Goal: Find specific page/section: Find specific page/section

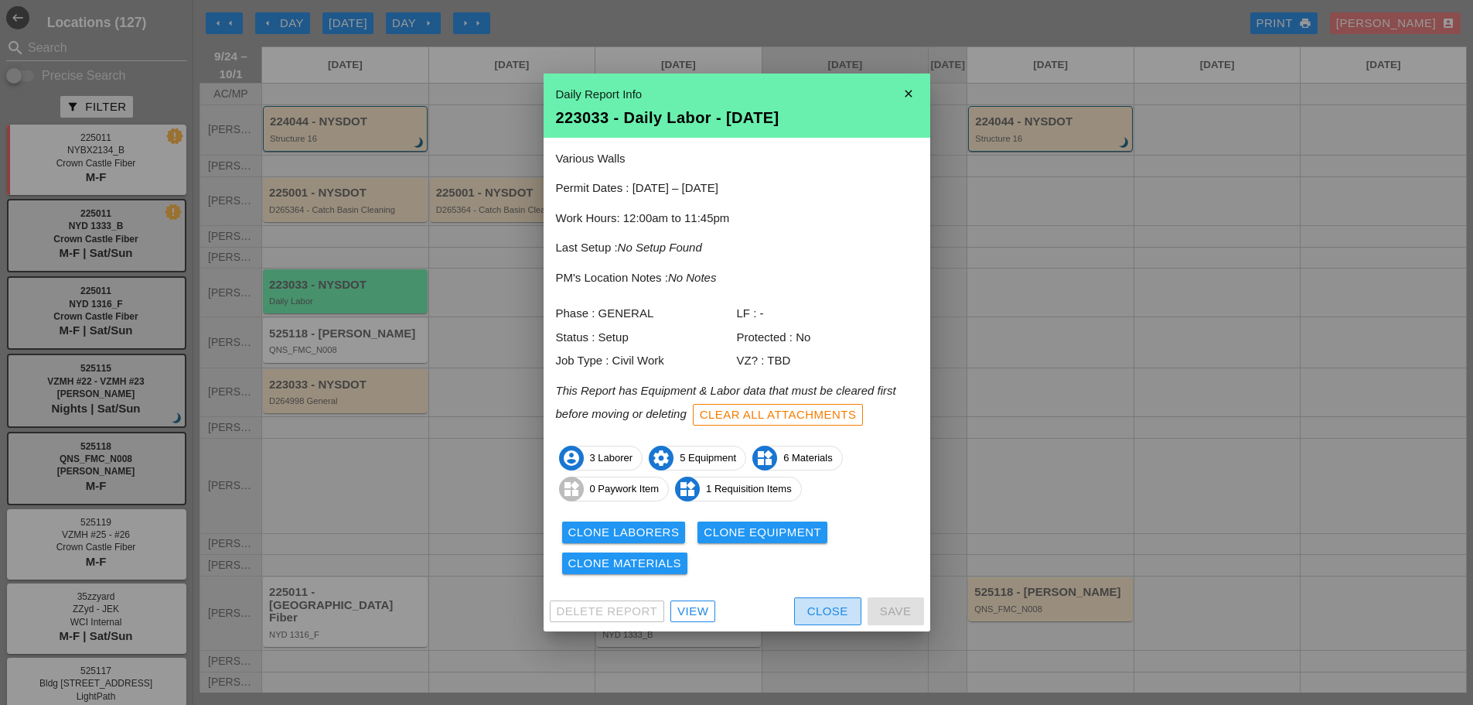
click at [827, 607] on div "Close" at bounding box center [827, 612] width 41 height 18
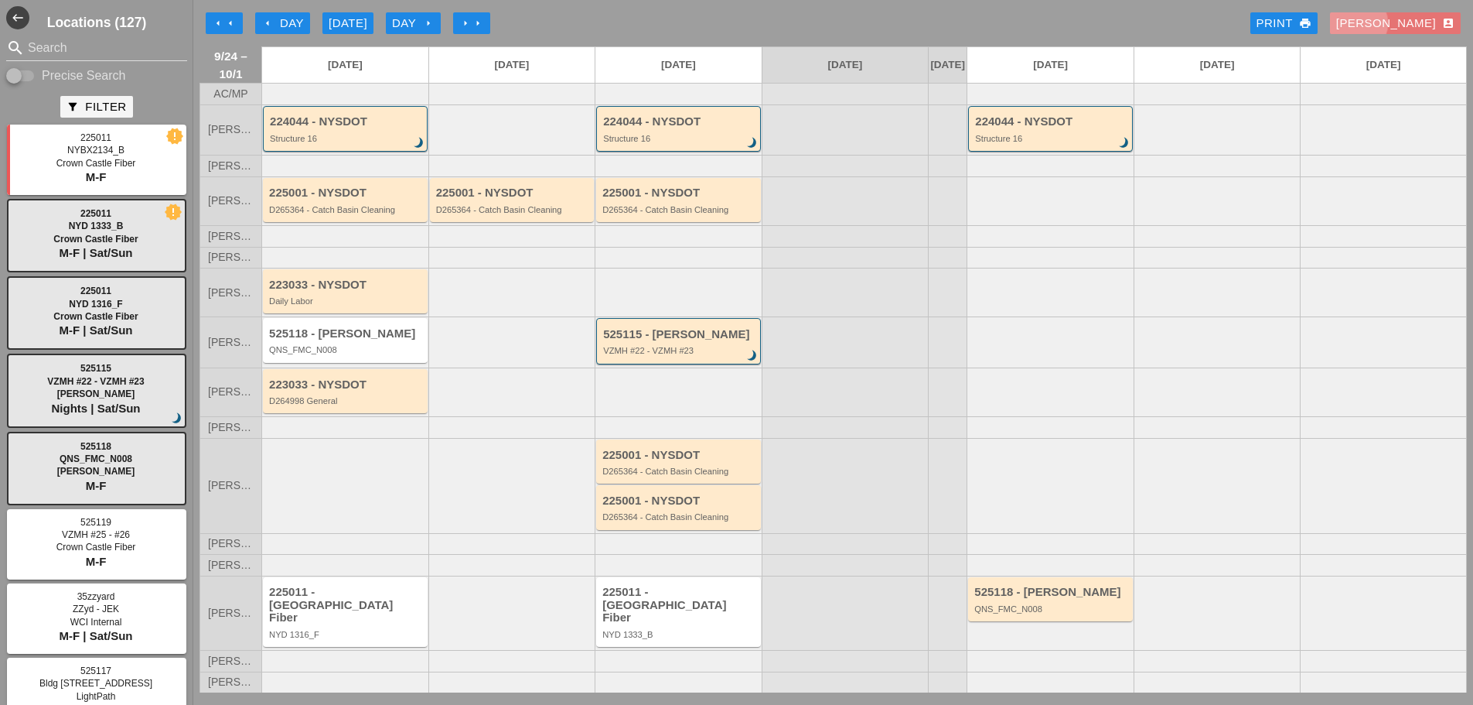
click at [1448, 26] on icon "account_box" at bounding box center [1448, 23] width 12 height 12
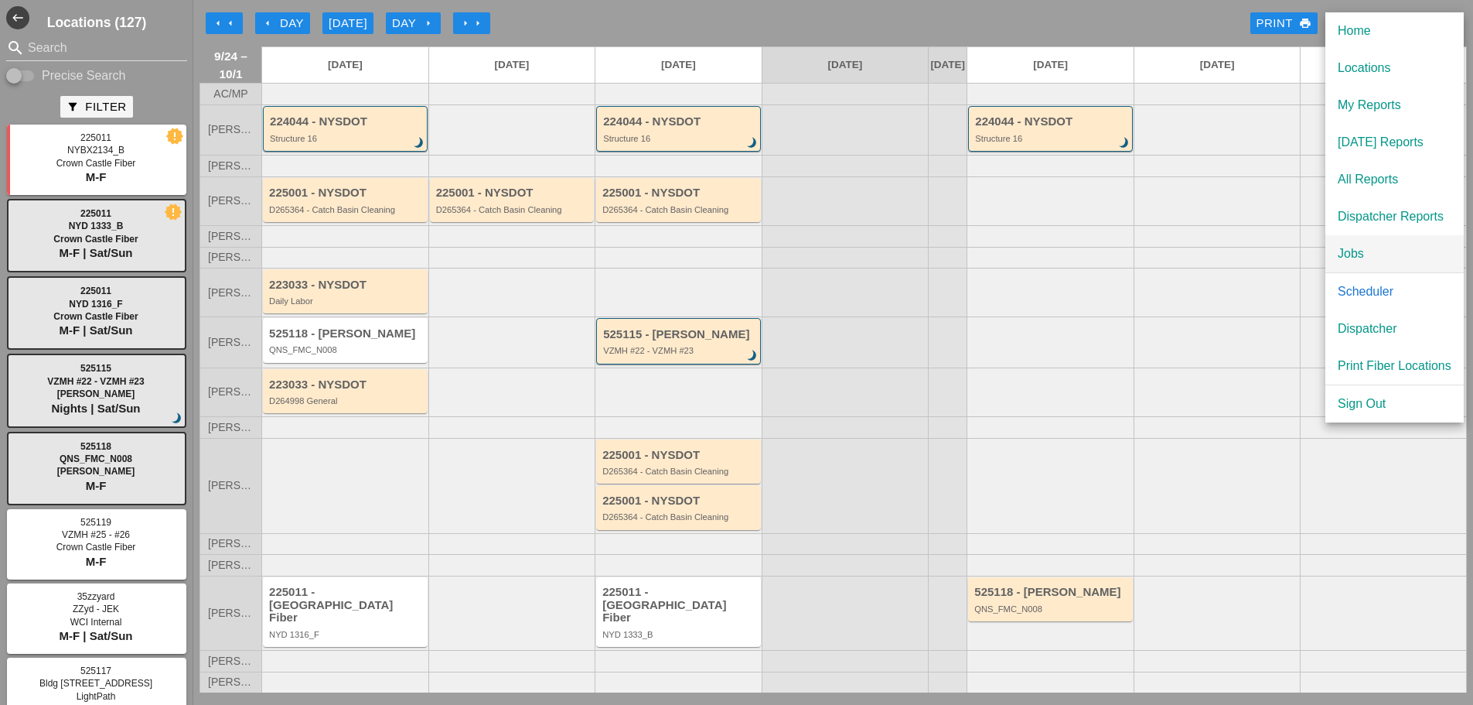
click at [1361, 261] on div "Jobs" at bounding box center [1395, 253] width 114 height 19
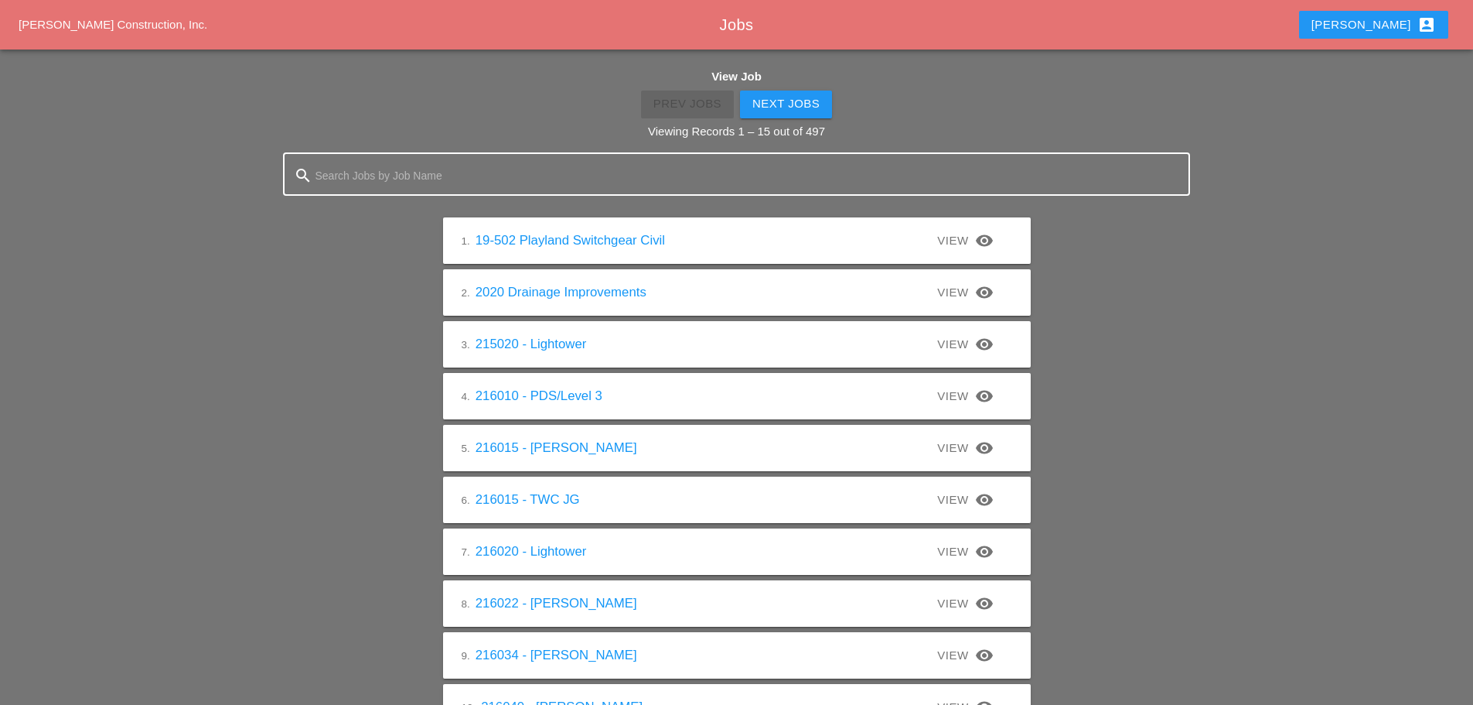
click at [508, 172] on input "Search Jobs by Job Name" at bounding box center [737, 175] width 843 height 25
type input "223033"
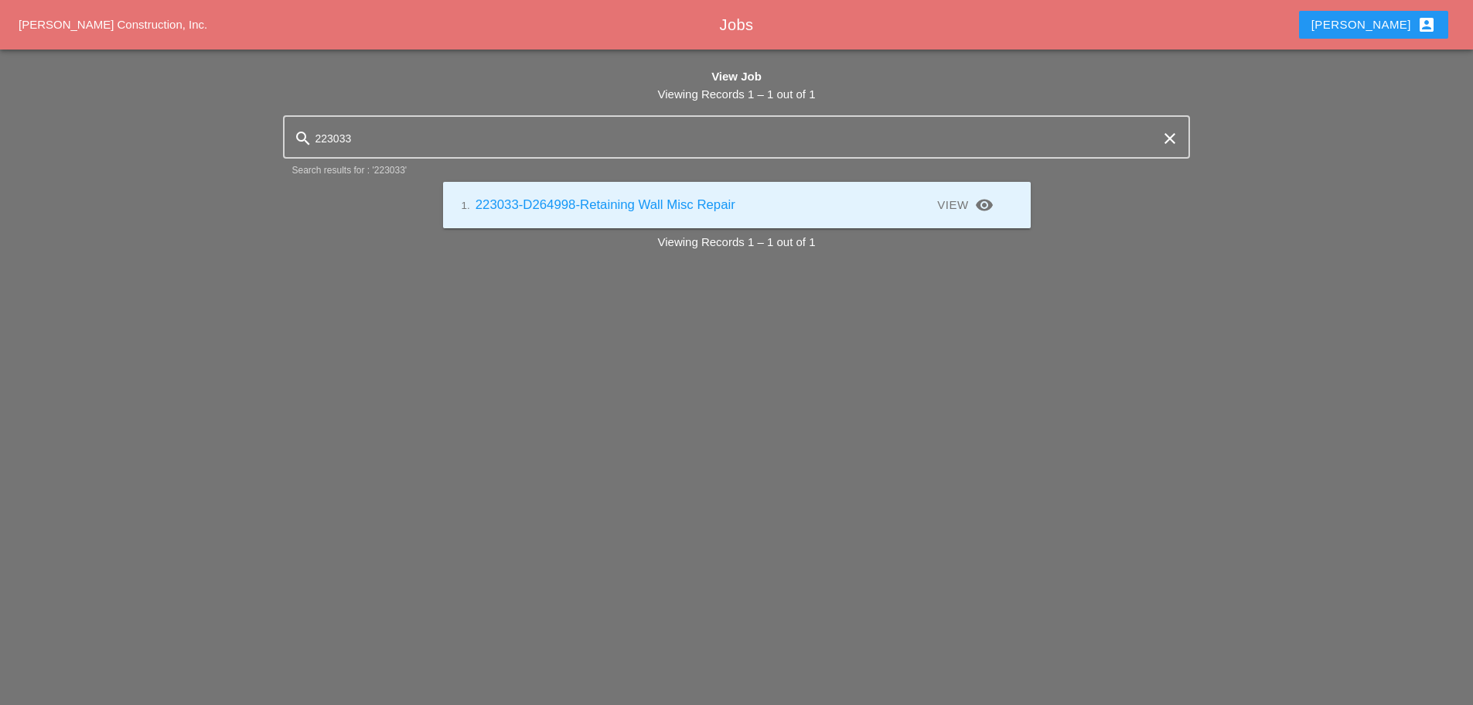
click at [586, 197] on link "1. 223033-D264998-Retaining Wall Misc Repair" at bounding box center [599, 204] width 274 height 15
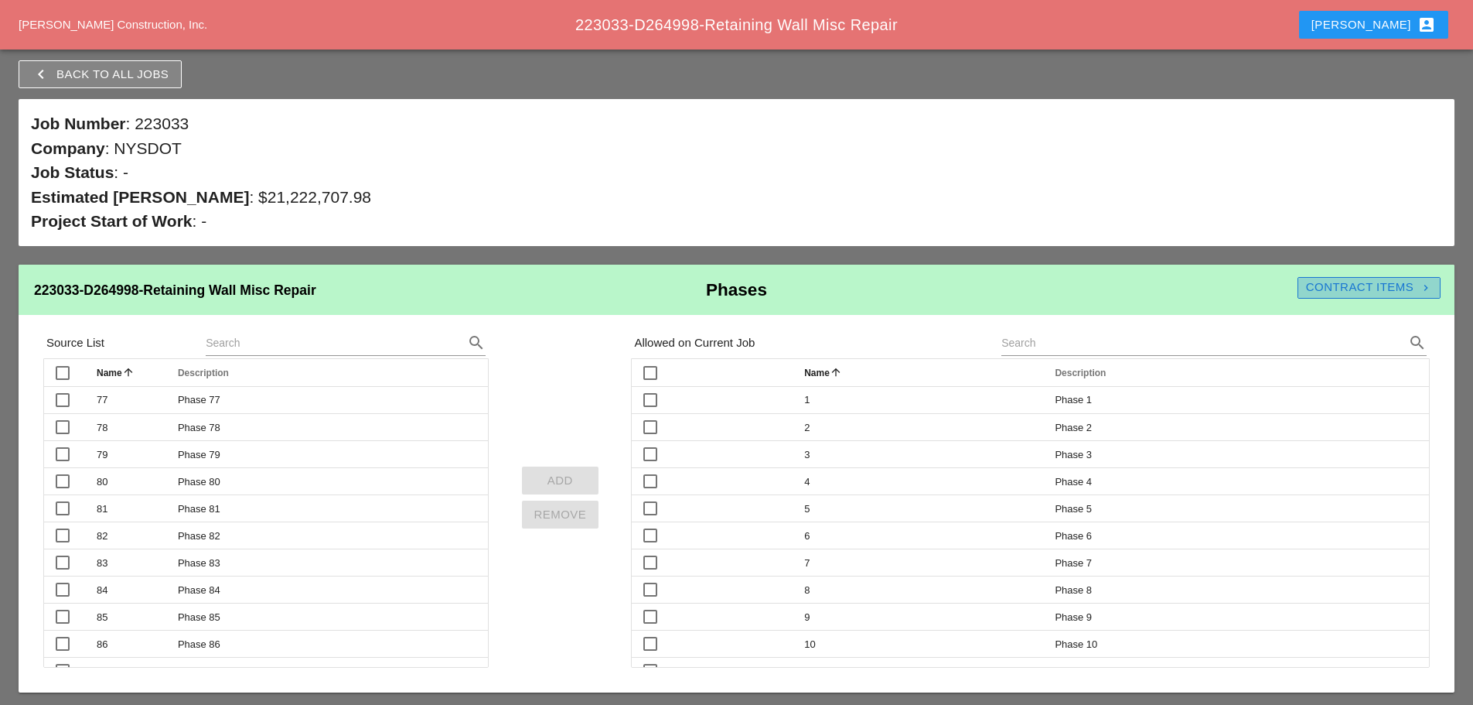
click at [1366, 291] on div "Contract Items navigate_next" at bounding box center [1369, 287] width 143 height 18
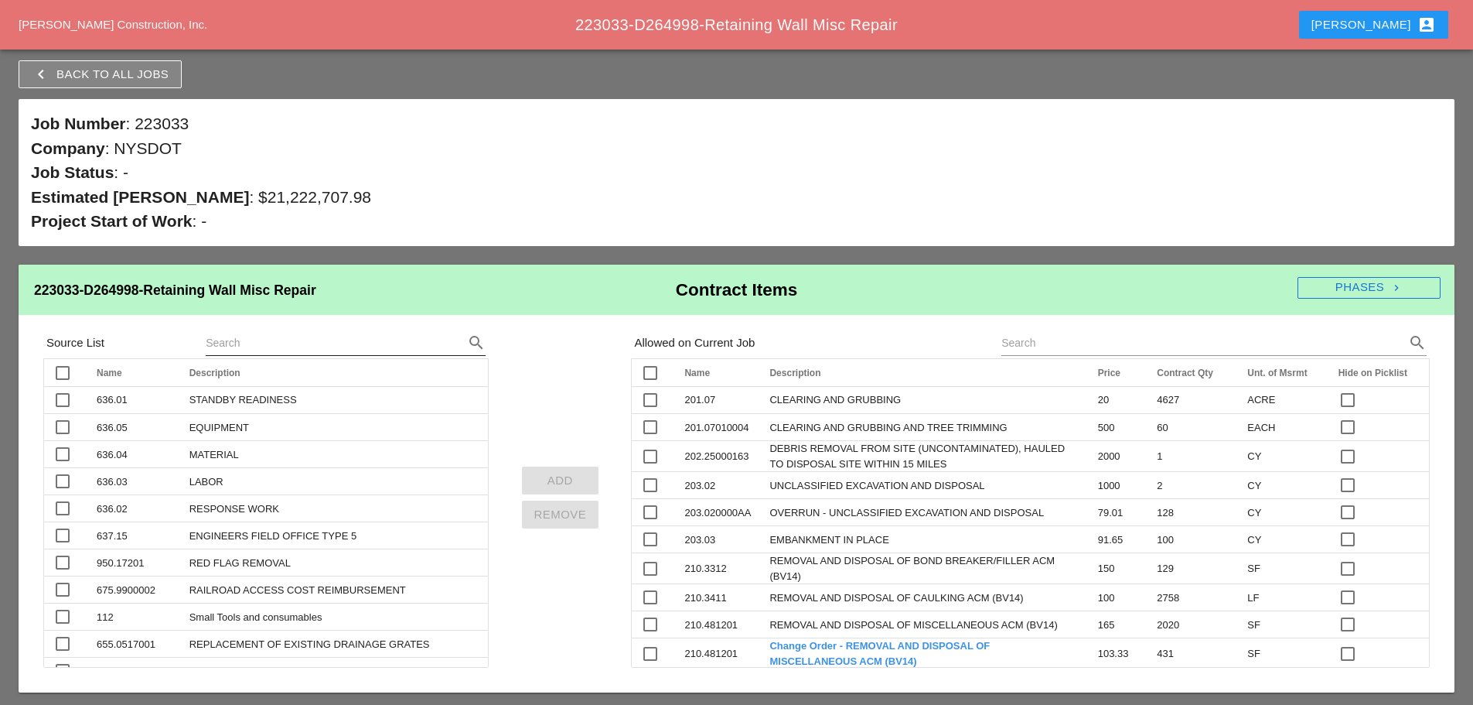
click at [284, 342] on input "text" at bounding box center [324, 342] width 237 height 25
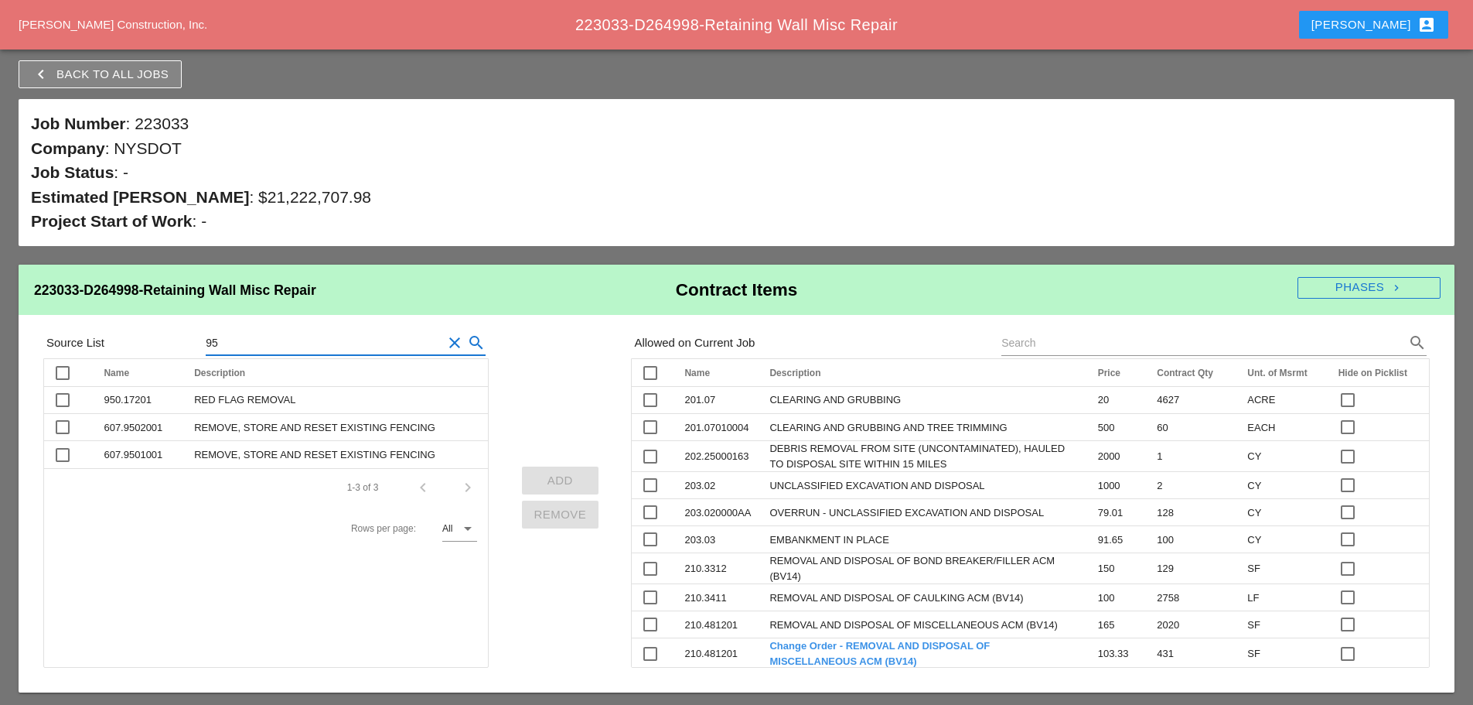
type input "9"
